Goal: Contribute content

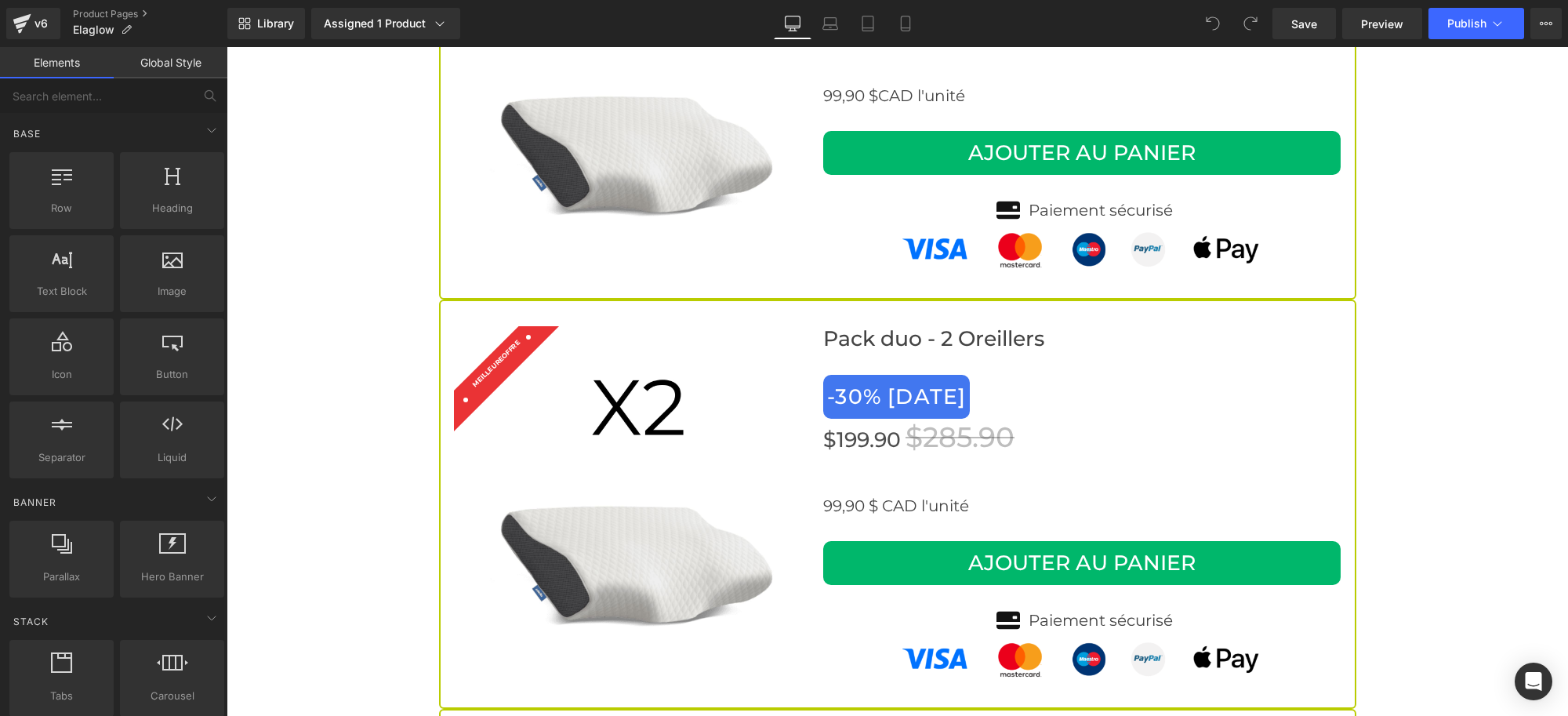
scroll to position [5392, 0]
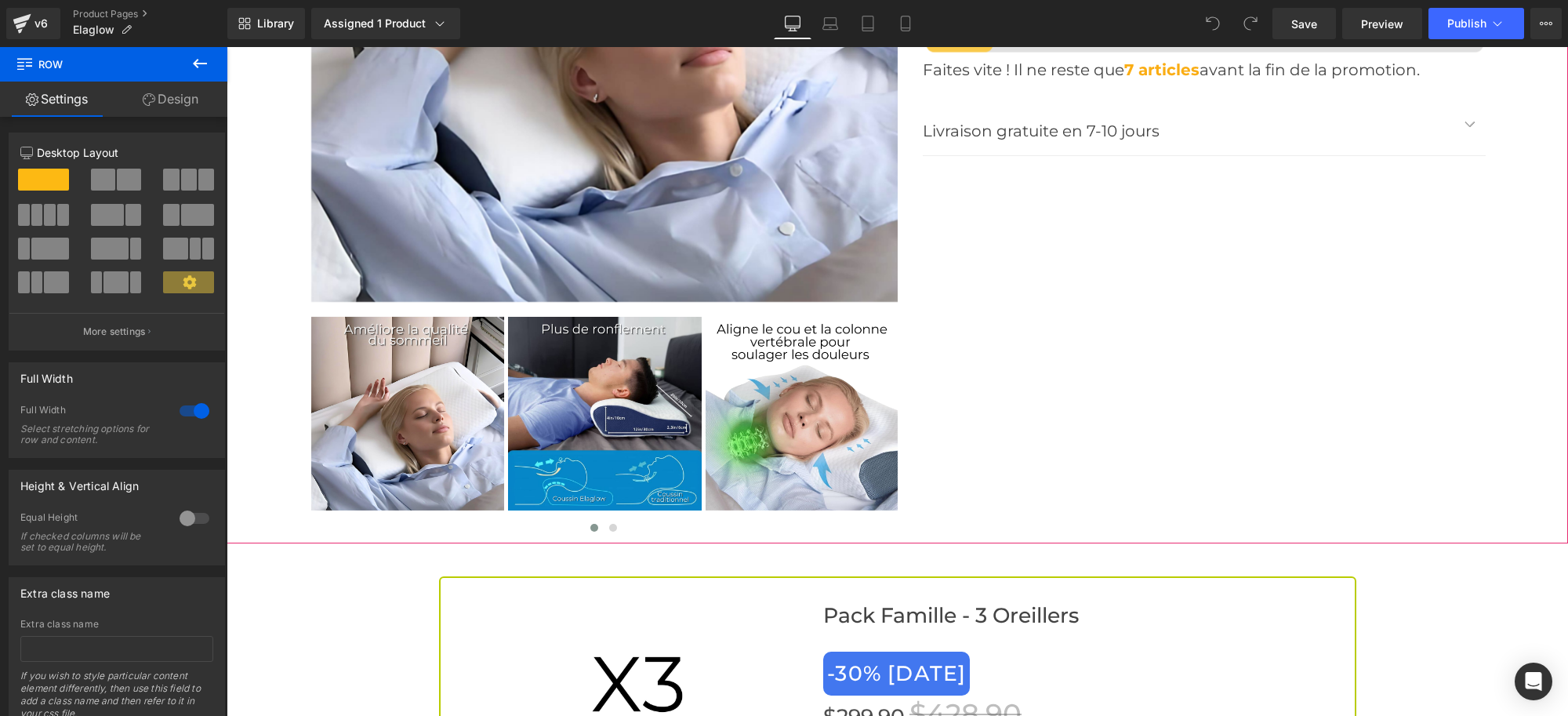
click at [1116, 409] on div "‹ ›" at bounding box center [897, 114] width 1255 height 859
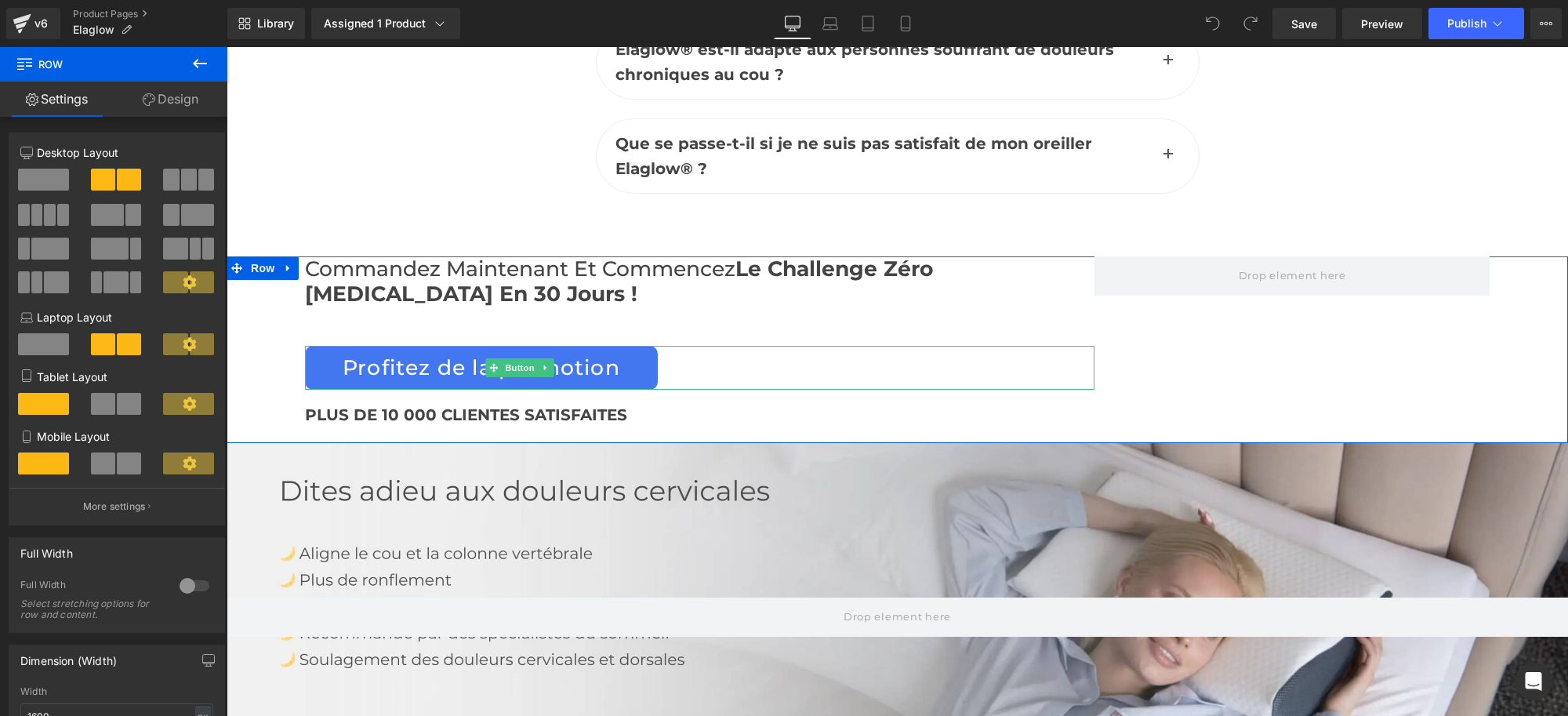
scroll to position [7549, 0]
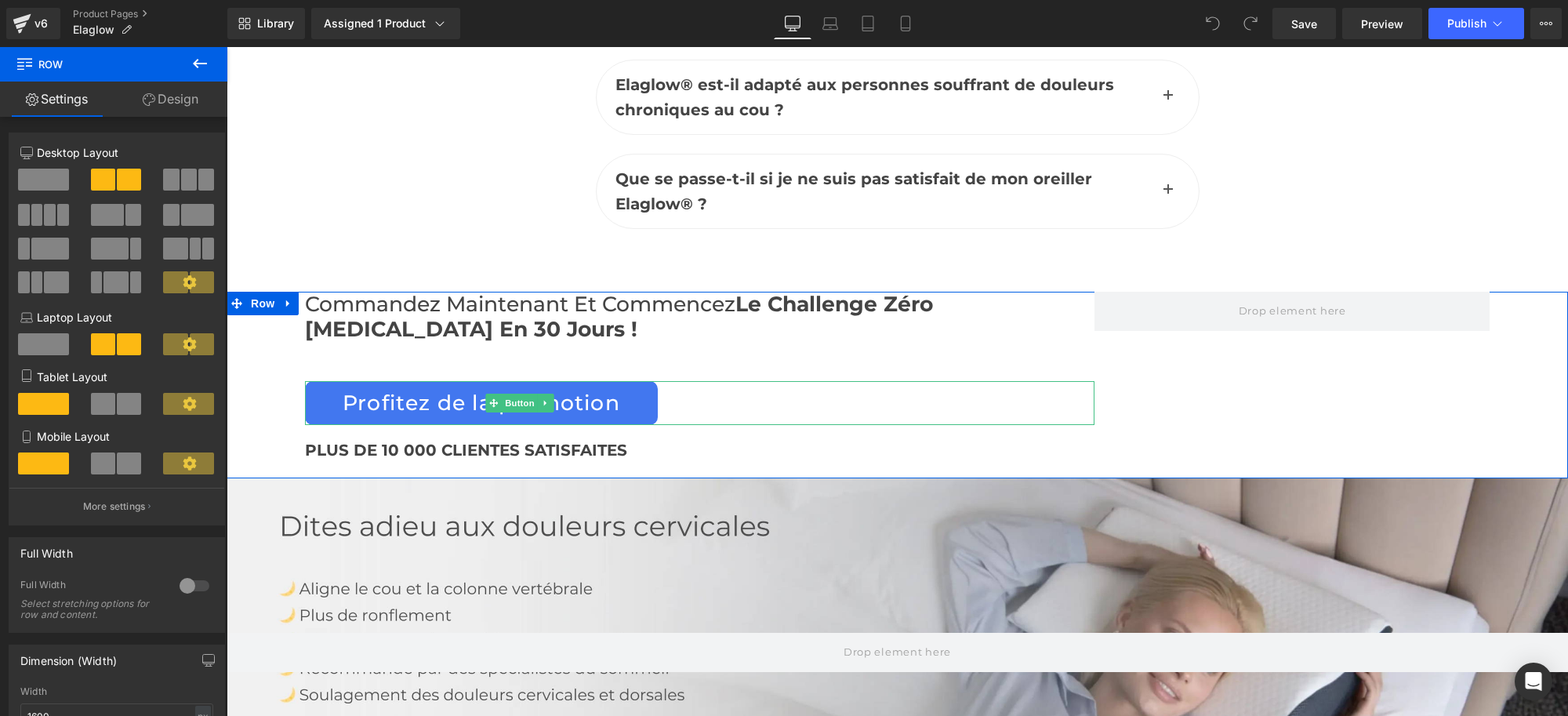
click at [940, 381] on div "Profitez de la promotion" at bounding box center [700, 402] width 790 height 44
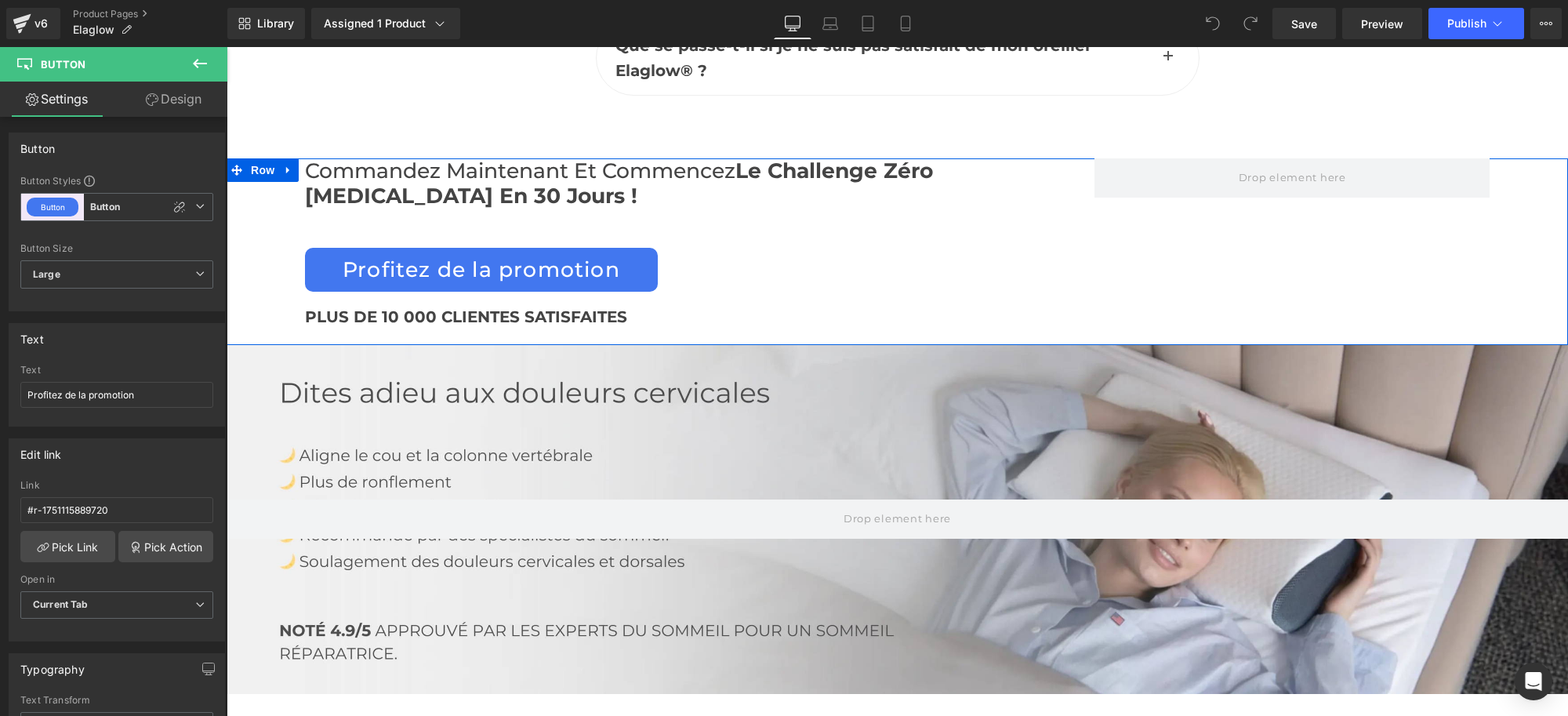
scroll to position [7648, 0]
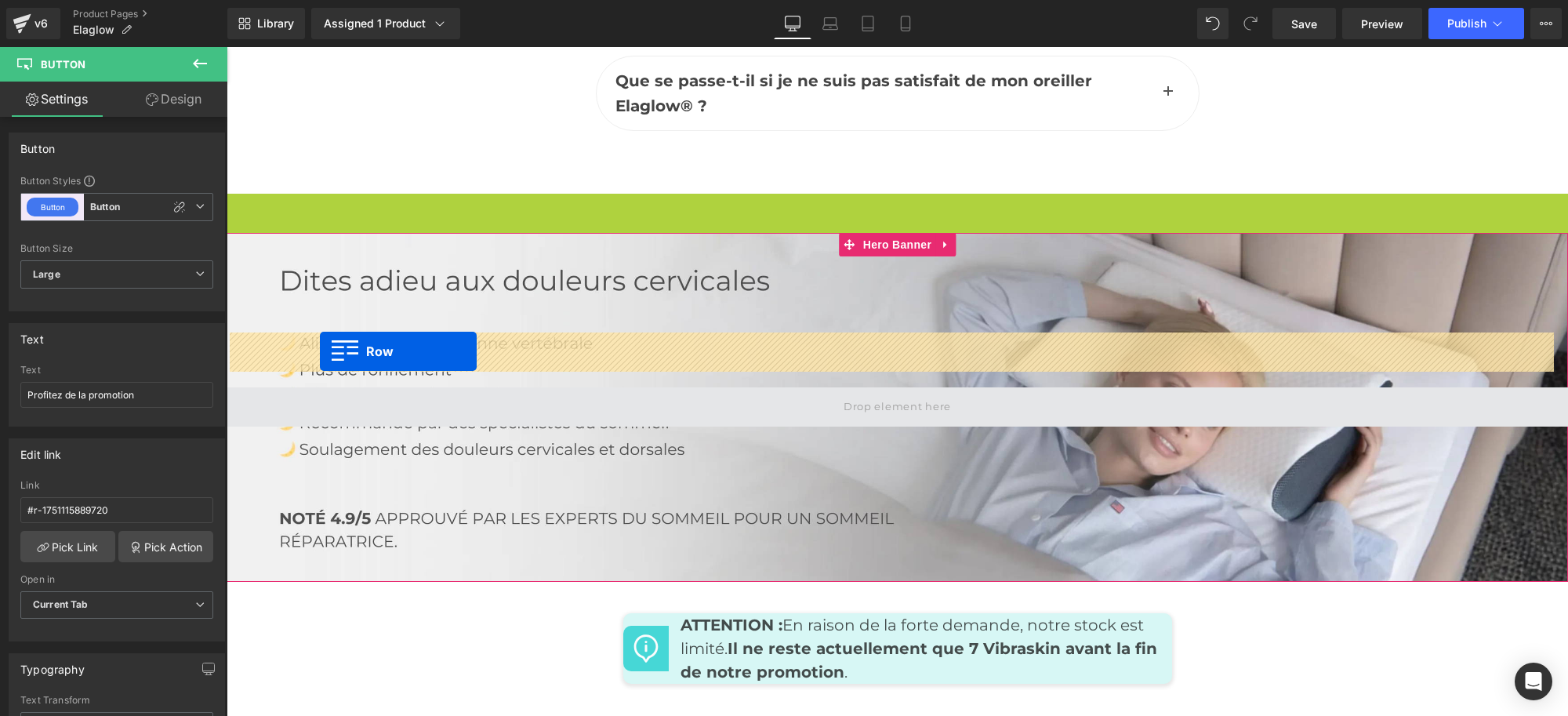
drag, startPoint x: 228, startPoint y: 157, endPoint x: 320, endPoint y: 351, distance: 214.7
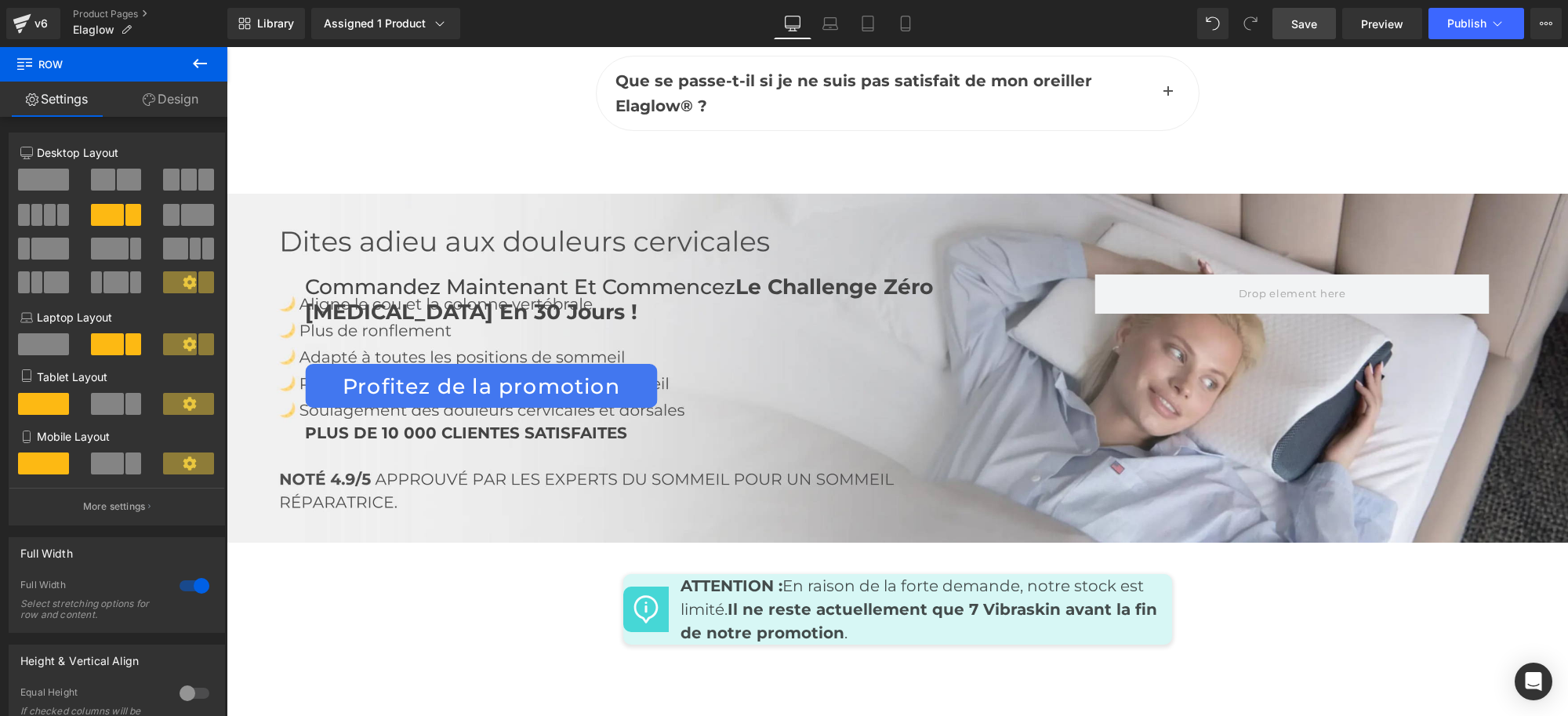
click at [1299, 27] on span "Save" at bounding box center [1304, 24] width 26 height 17
click at [1435, 34] on button "Publish" at bounding box center [1476, 23] width 95 height 32
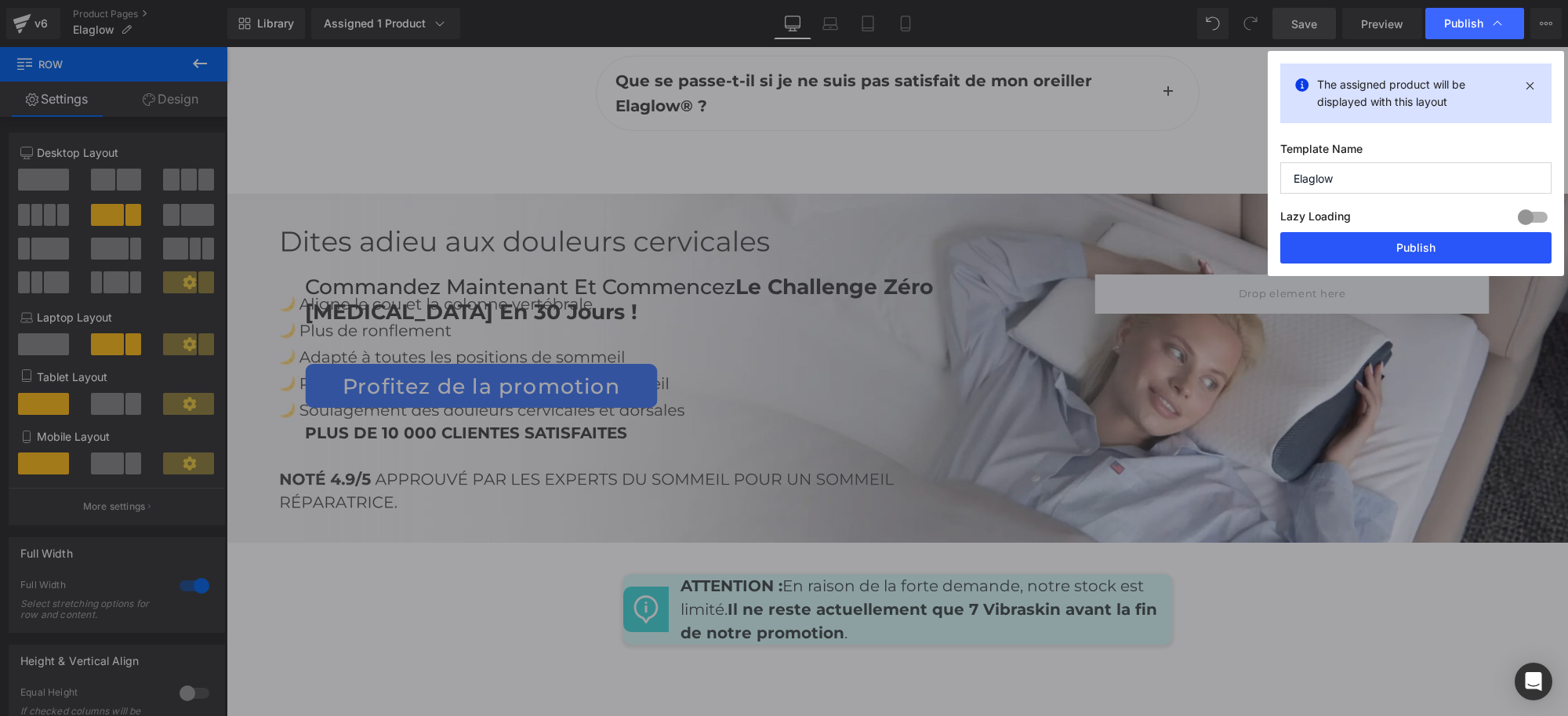
click at [1408, 241] on button "Publish" at bounding box center [1416, 248] width 271 height 32
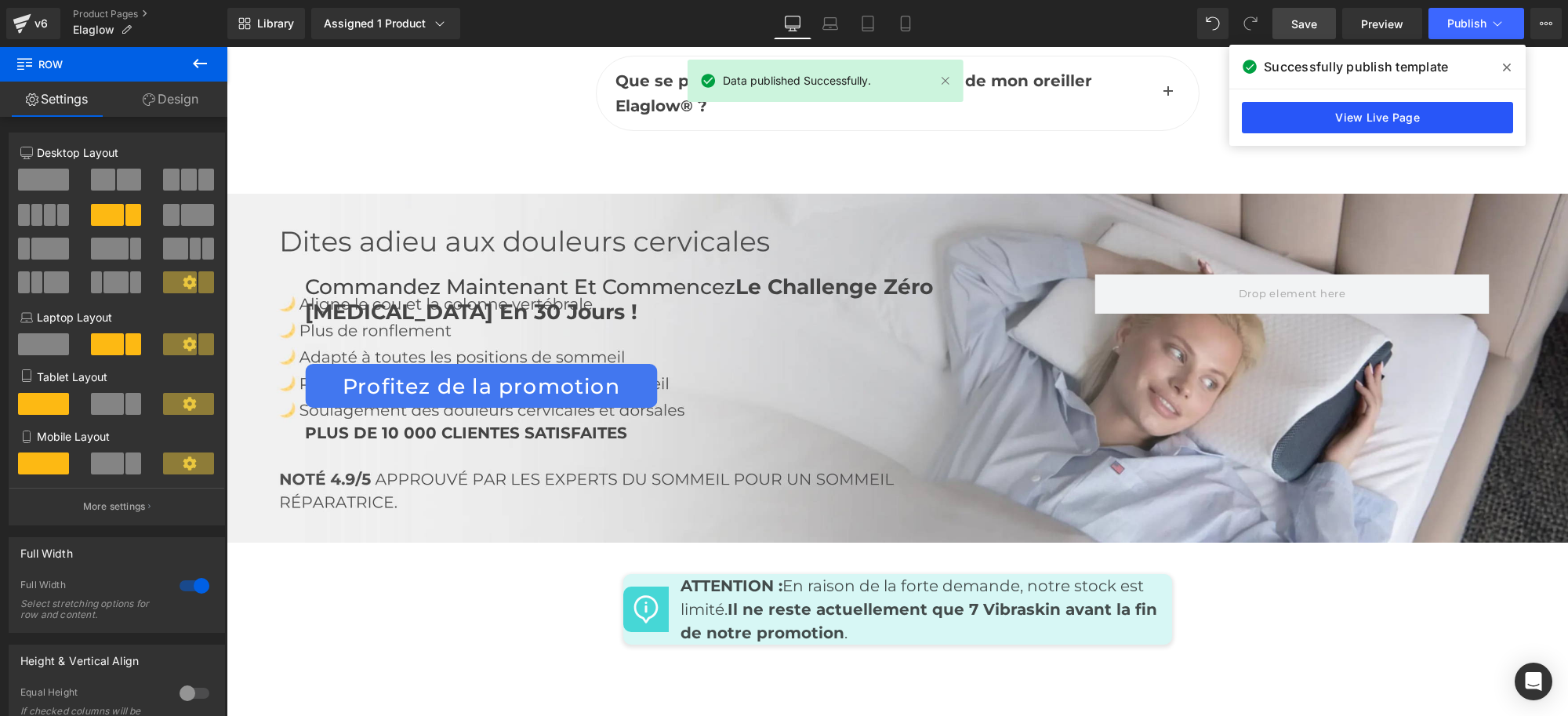
click at [1393, 118] on link "View Live Page" at bounding box center [1377, 118] width 271 height 32
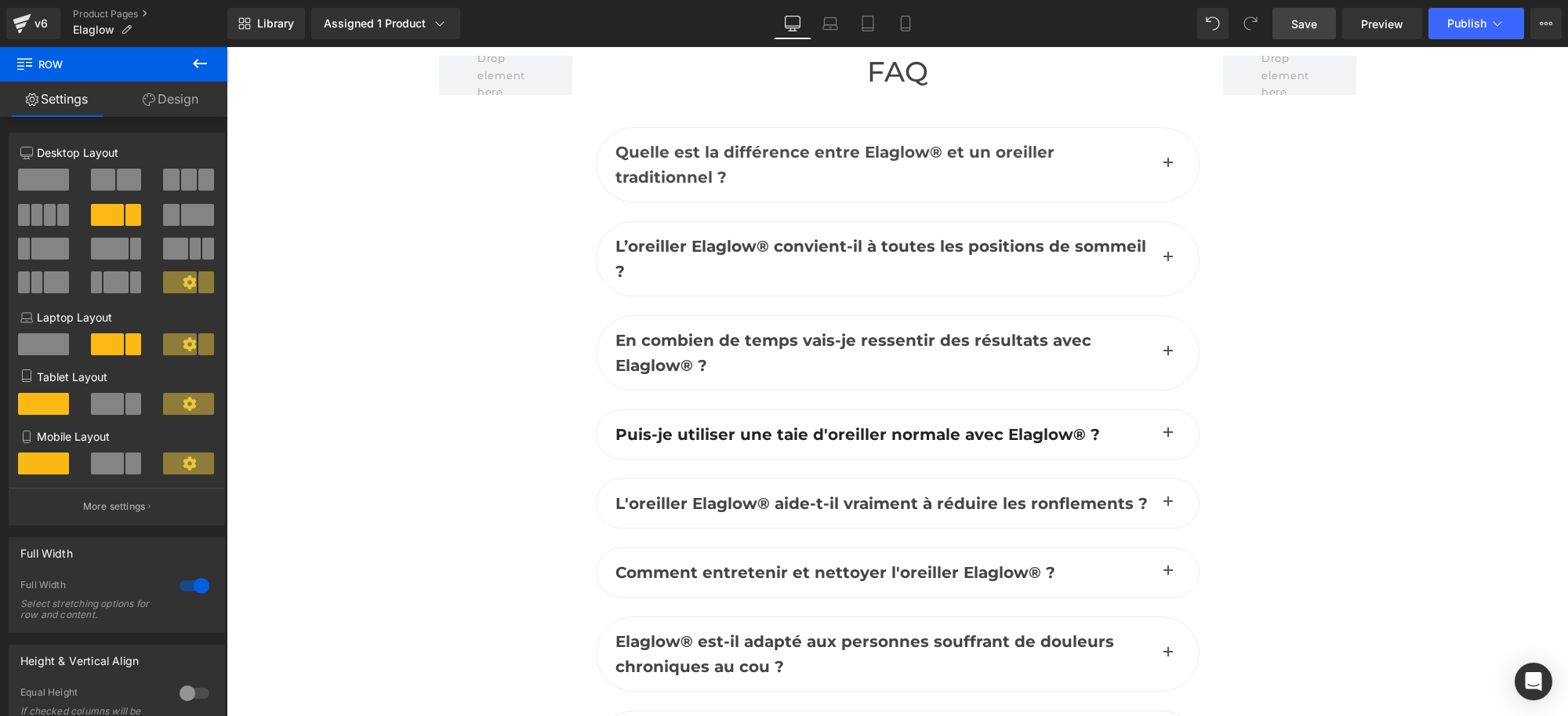
scroll to position [6961, 0]
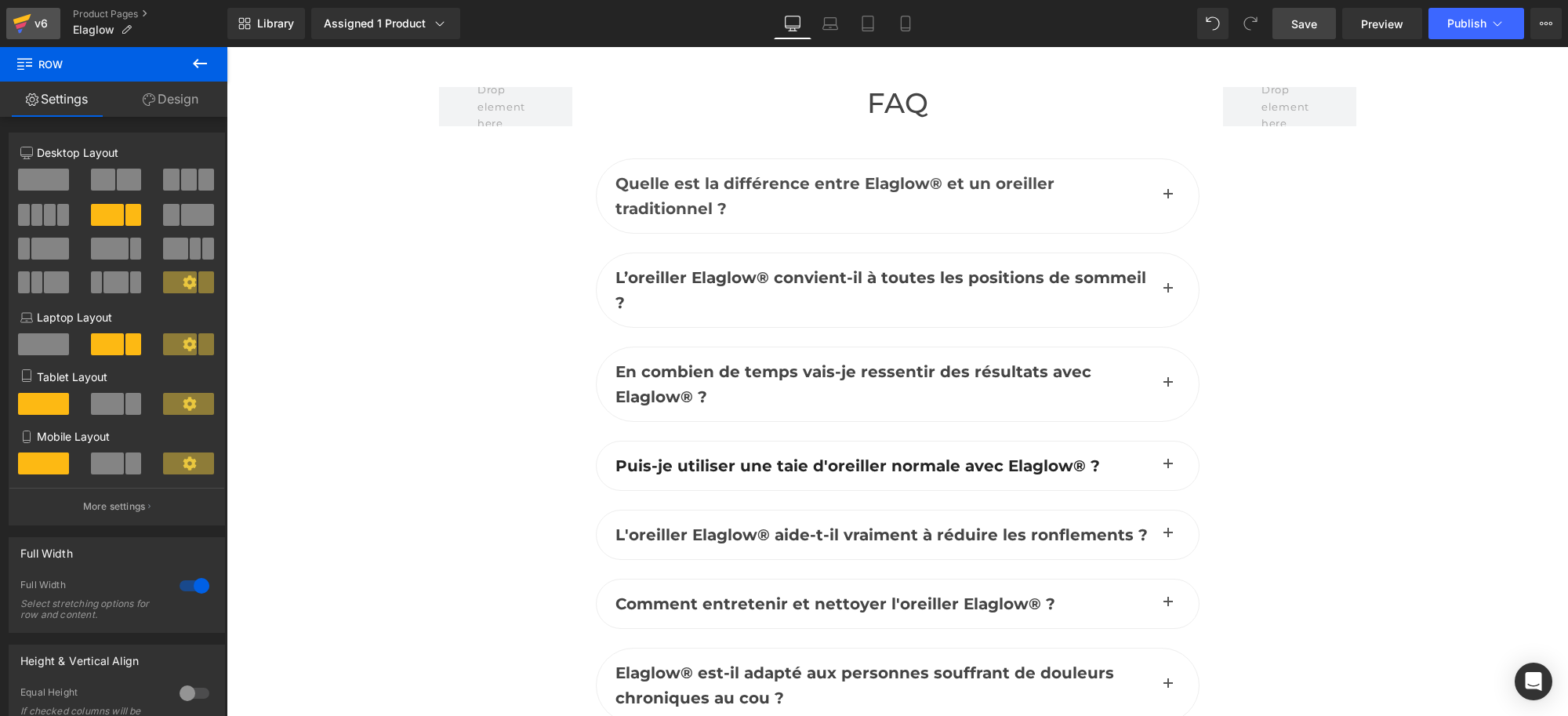
click at [16, 20] on icon at bounding box center [22, 19] width 18 height 10
